Goal: Transaction & Acquisition: Purchase product/service

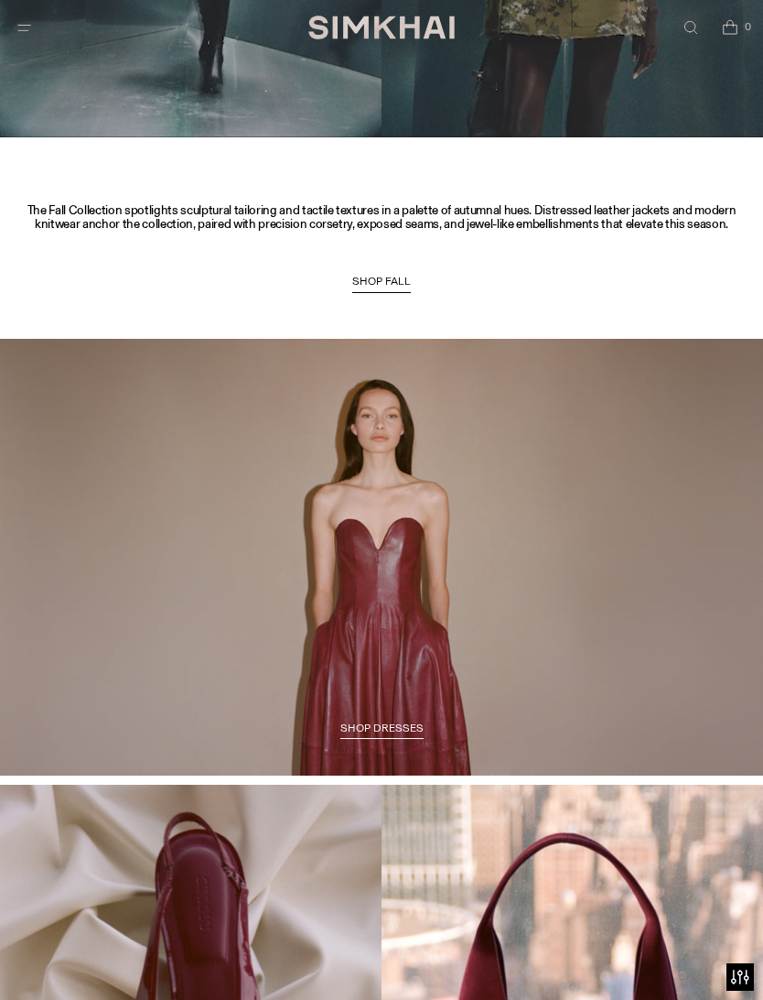
scroll to position [1625, 0]
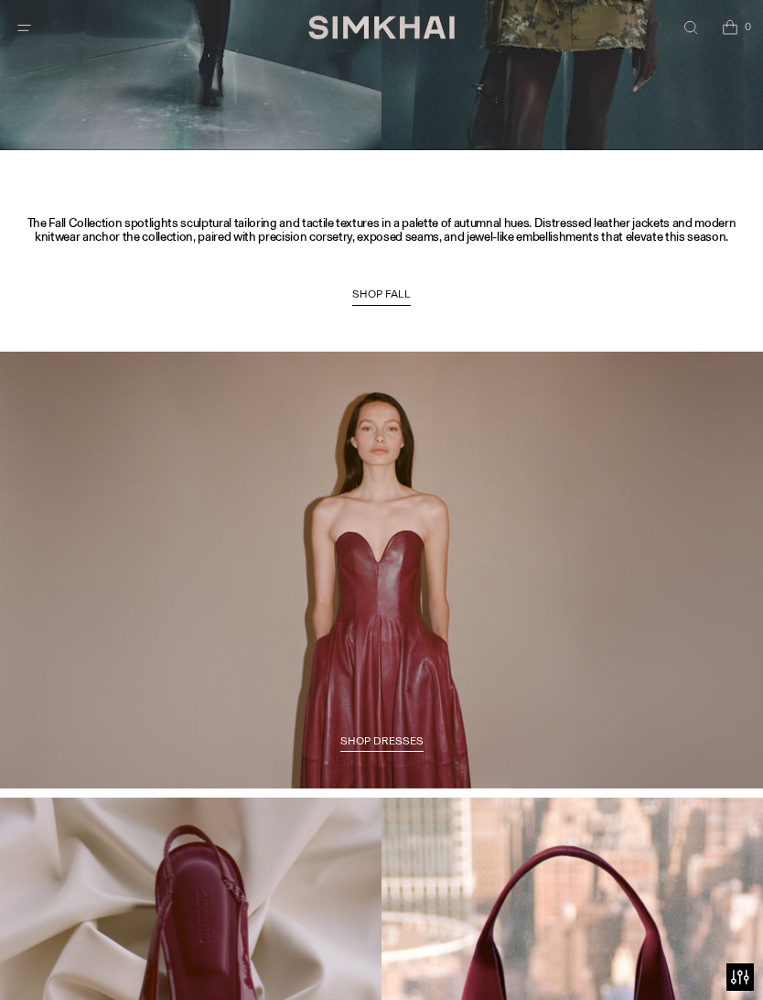
click at [391, 734] on span "SHOP DRESSES" at bounding box center [382, 740] width 83 height 13
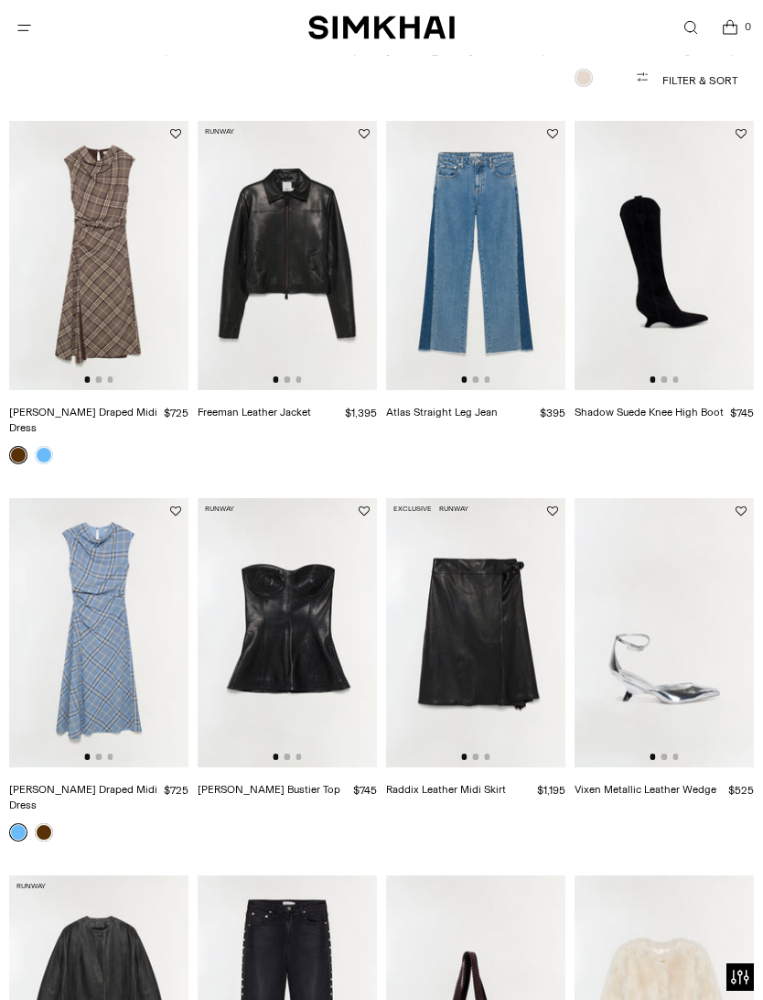
scroll to position [1616, 0]
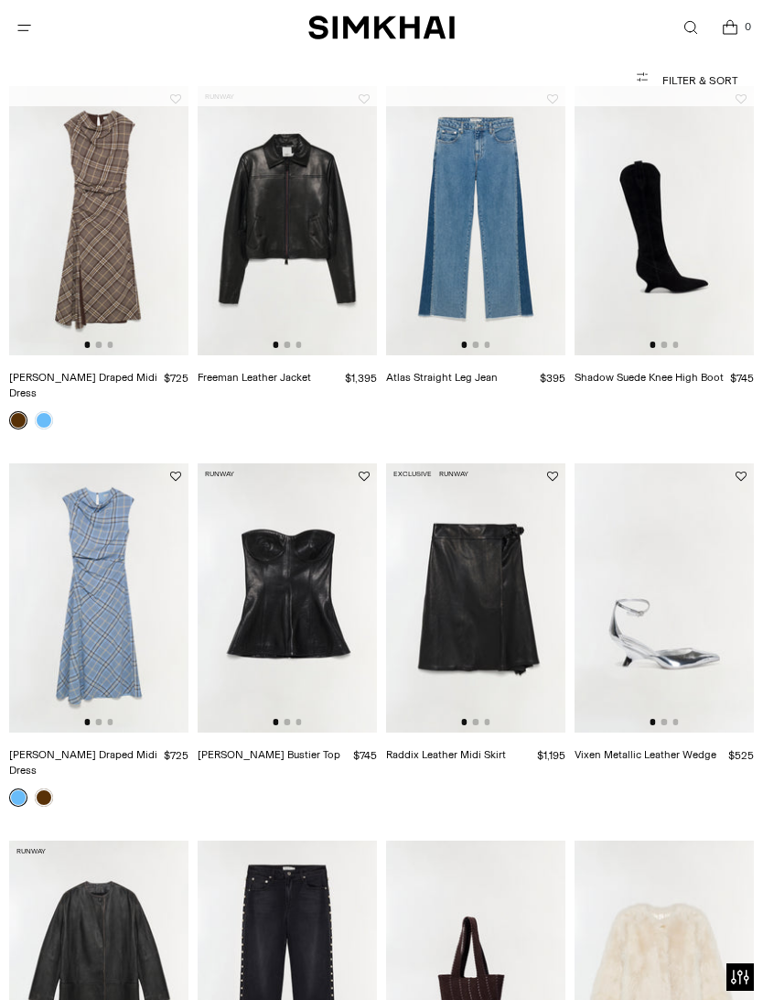
click at [105, 581] on img at bounding box center [98, 597] width 179 height 269
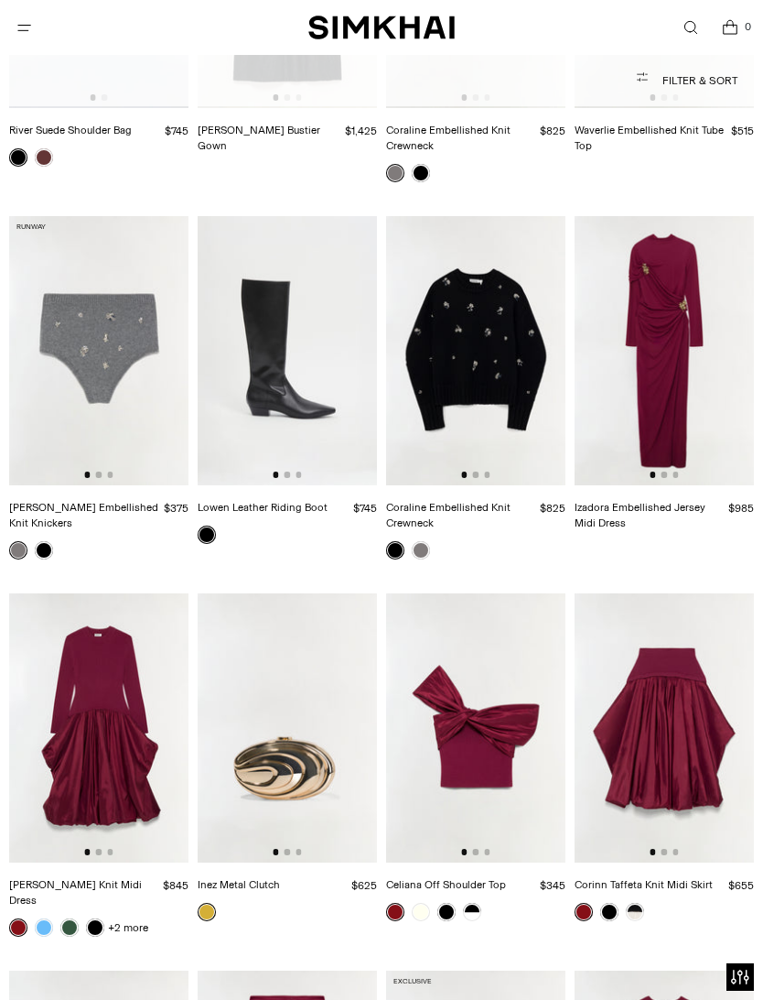
scroll to position [8508, 0]
